Goal: Find contact information: Find contact information

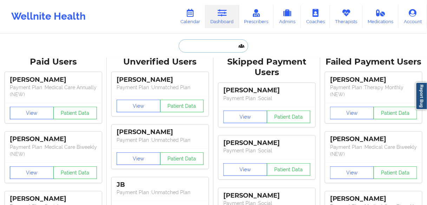
click at [204, 48] on input "text" at bounding box center [214, 45] width 70 height 13
paste input "[PERSON_NAME]"
type input "[PERSON_NAME]"
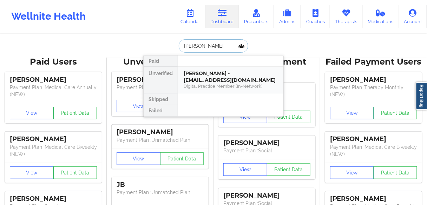
click at [201, 78] on div "[PERSON_NAME] - [EMAIL_ADDRESS][DOMAIN_NAME]" at bounding box center [231, 76] width 94 height 13
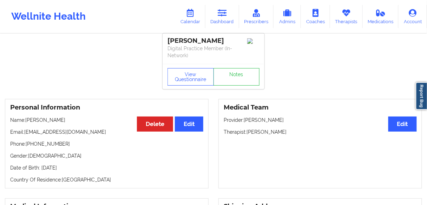
scroll to position [56, 0]
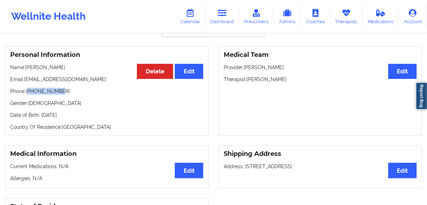
drag, startPoint x: 64, startPoint y: 92, endPoint x: 29, endPoint y: 91, distance: 35.5
click at [29, 91] on p "Phone: [PHONE_NUMBER]" at bounding box center [106, 91] width 193 height 7
copy p "12148023724"
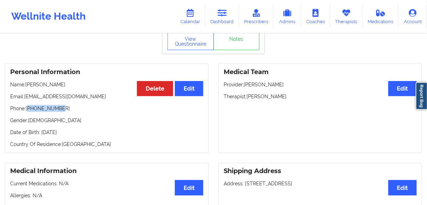
scroll to position [39, 0]
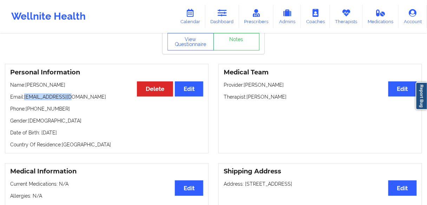
drag, startPoint x: 80, startPoint y: 96, endPoint x: 25, endPoint y: 95, distance: 55.5
click at [25, 95] on p "Email: [EMAIL_ADDRESS][DOMAIN_NAME]" at bounding box center [106, 96] width 193 height 7
copy p "[EMAIL_ADDRESS][DOMAIN_NAME]"
drag, startPoint x: 65, startPoint y: 108, endPoint x: 28, endPoint y: 107, distance: 36.5
click at [28, 107] on p "Phone: [PHONE_NUMBER]" at bounding box center [106, 108] width 193 height 7
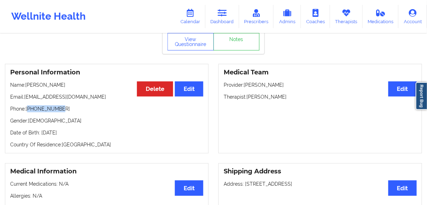
copy p "12148023724"
